Goal: Task Accomplishment & Management: Use online tool/utility

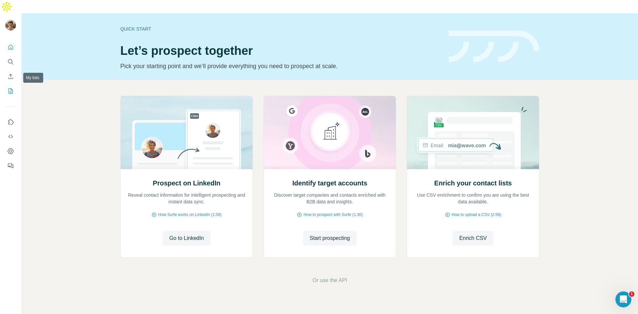
click at [12, 88] on icon "My lists" at bounding box center [10, 91] width 7 height 7
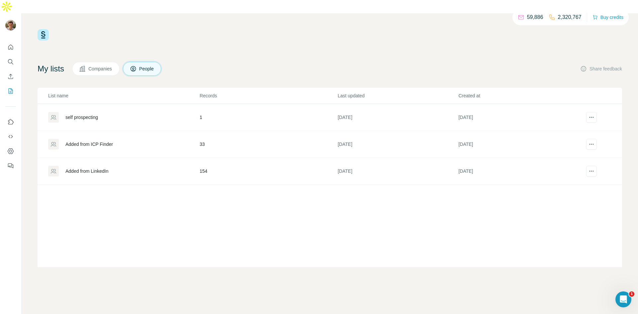
click at [104, 141] on div "Added from ICP Finder" at bounding box center [89, 144] width 48 height 7
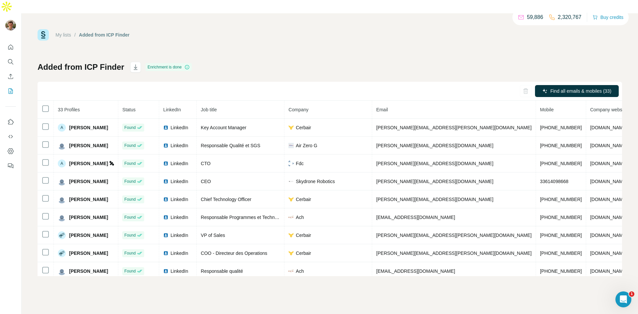
click at [330, 101] on th "Company" at bounding box center [329, 110] width 88 height 18
click at [135, 64] on icon "button" at bounding box center [135, 67] width 7 height 7
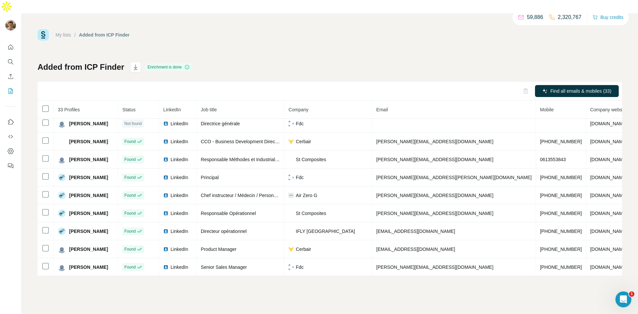
scroll to position [208, 0]
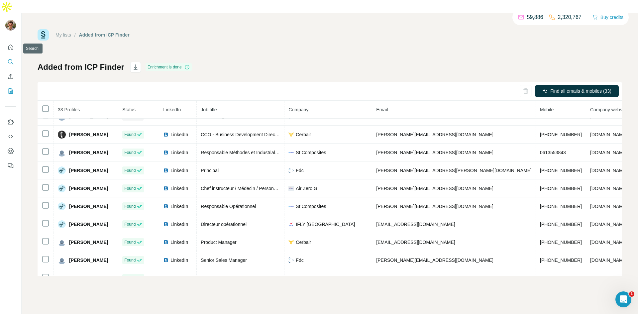
click at [9, 59] on icon "Search" at bounding box center [10, 62] width 7 height 7
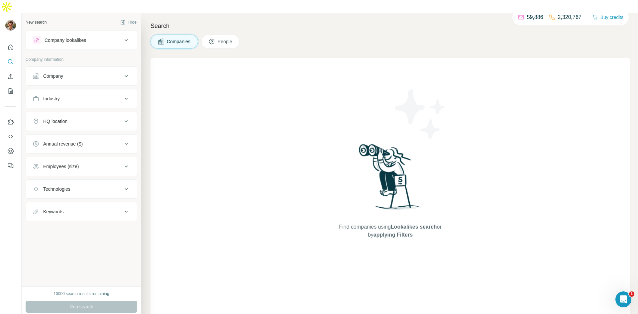
click at [120, 73] on div "Company" at bounding box center [78, 76] width 90 height 7
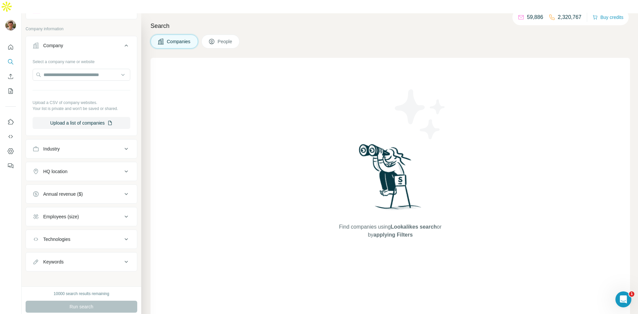
scroll to position [34, 0]
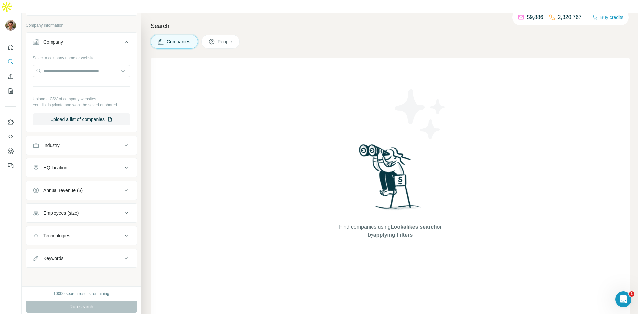
click at [117, 142] on div "Industry" at bounding box center [78, 145] width 90 height 7
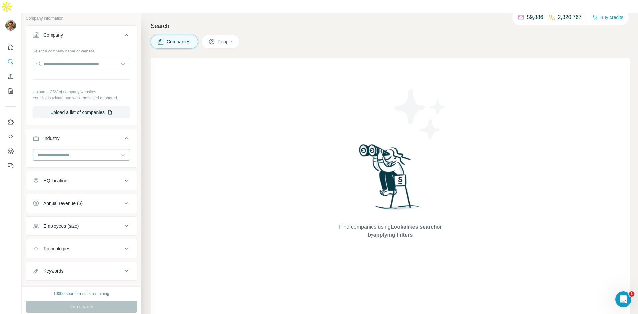
click at [121, 152] on icon at bounding box center [123, 155] width 7 height 7
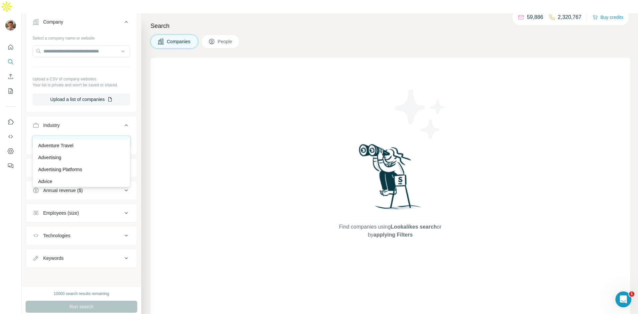
scroll to position [75, 0]
